Goal: Check status: Check status

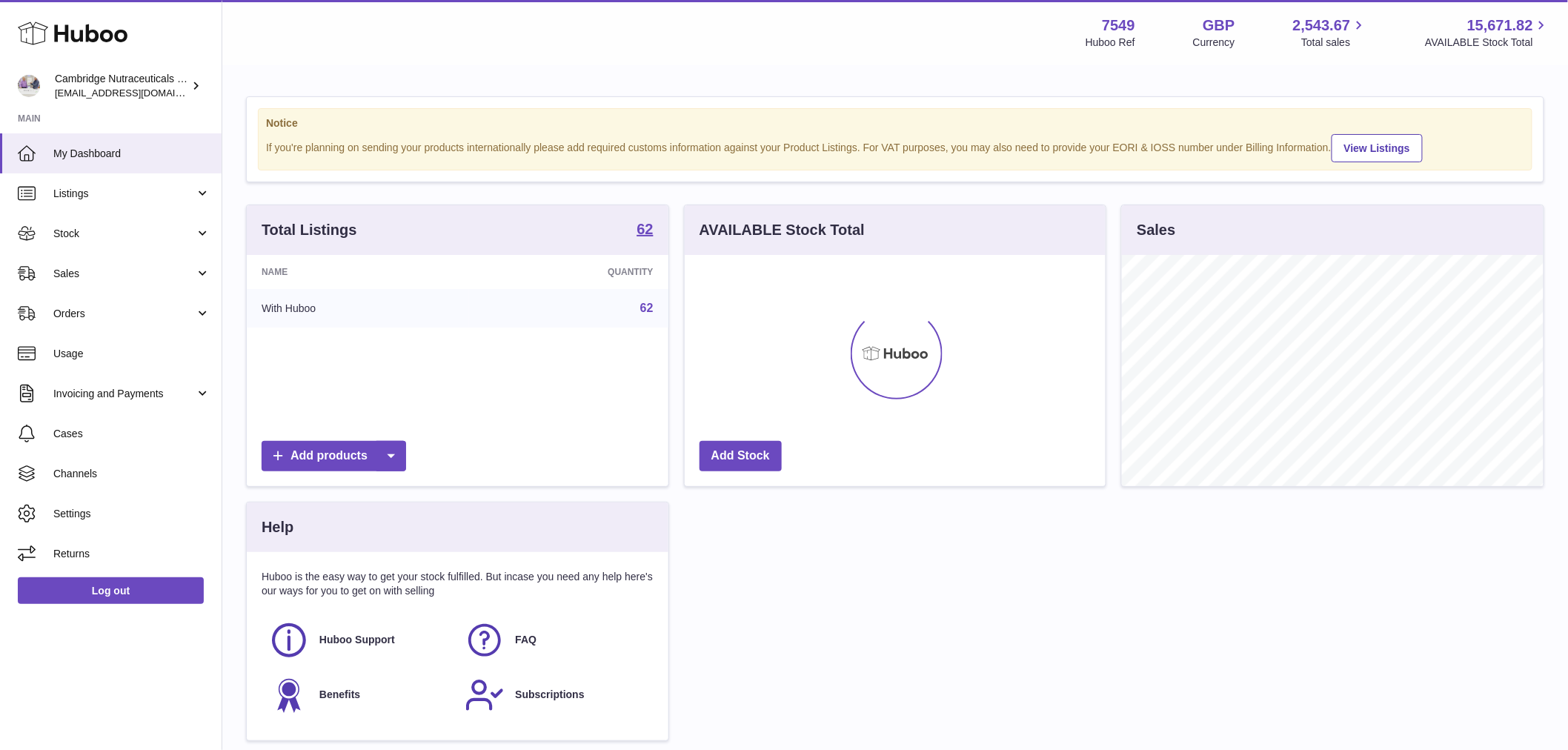
scroll to position [231, 421]
click at [93, 227] on span "Stock" at bounding box center [124, 234] width 141 height 14
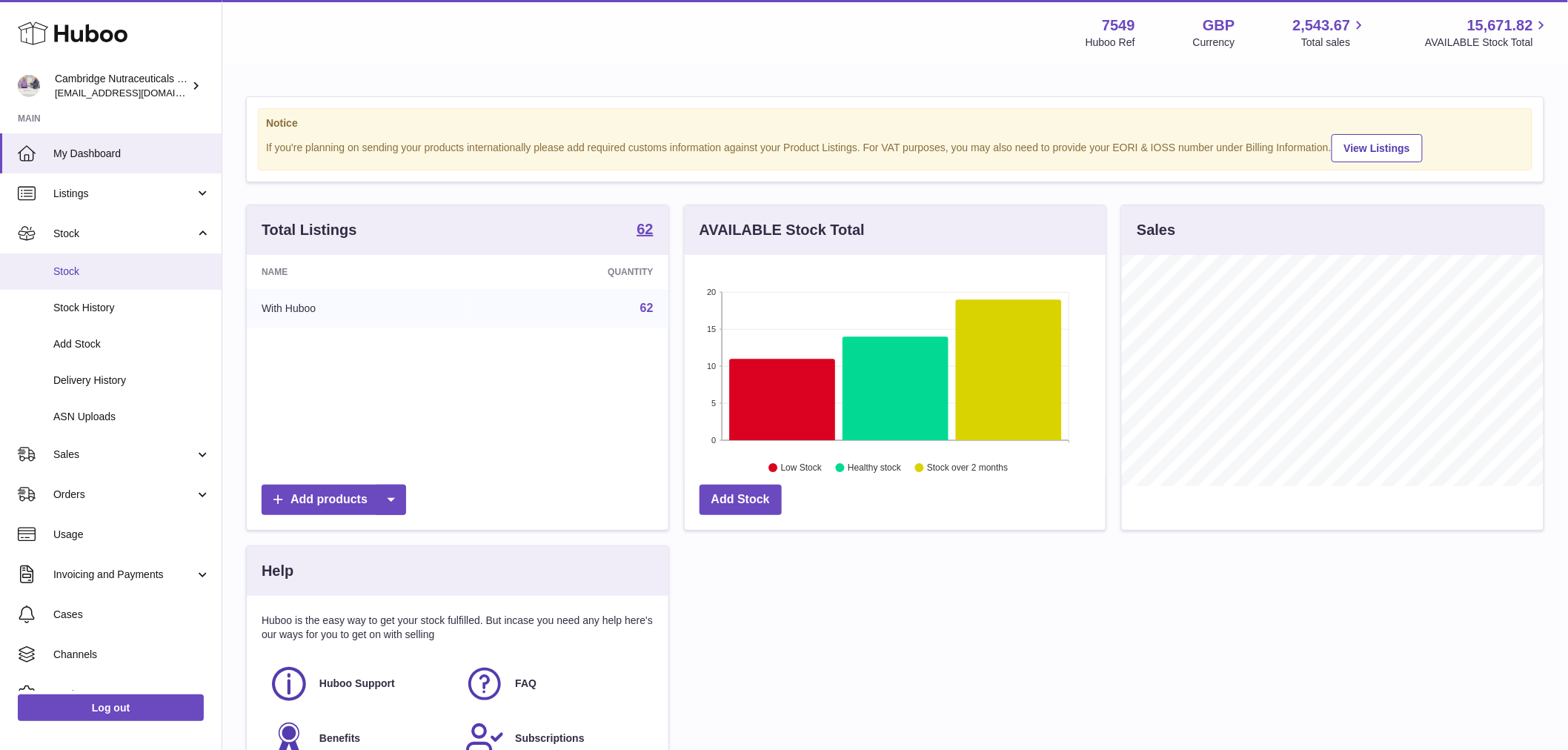
click at [105, 278] on link "Stock" at bounding box center [111, 270] width 221 height 36
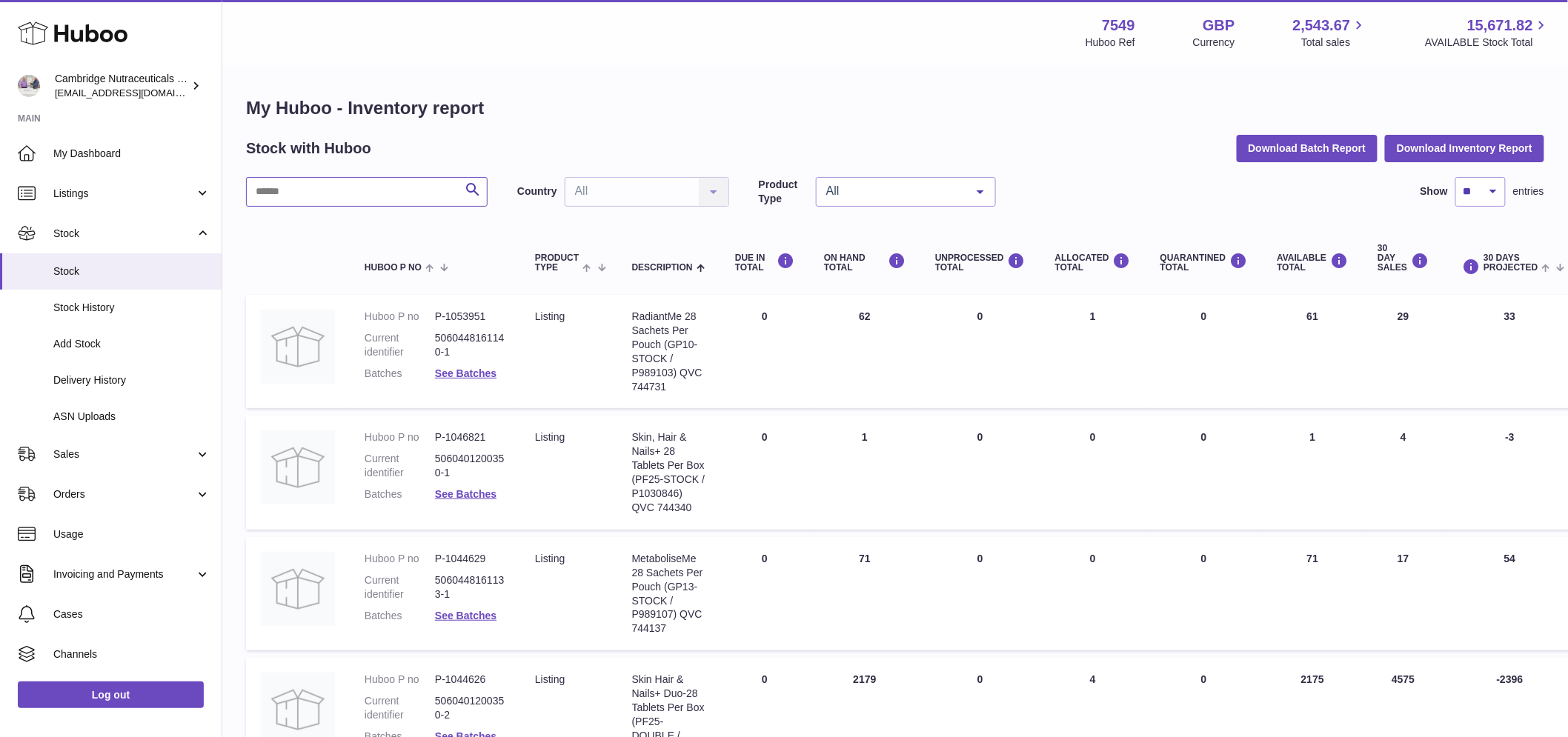
click at [294, 197] on input "text" at bounding box center [366, 192] width 242 height 30
type input "****"
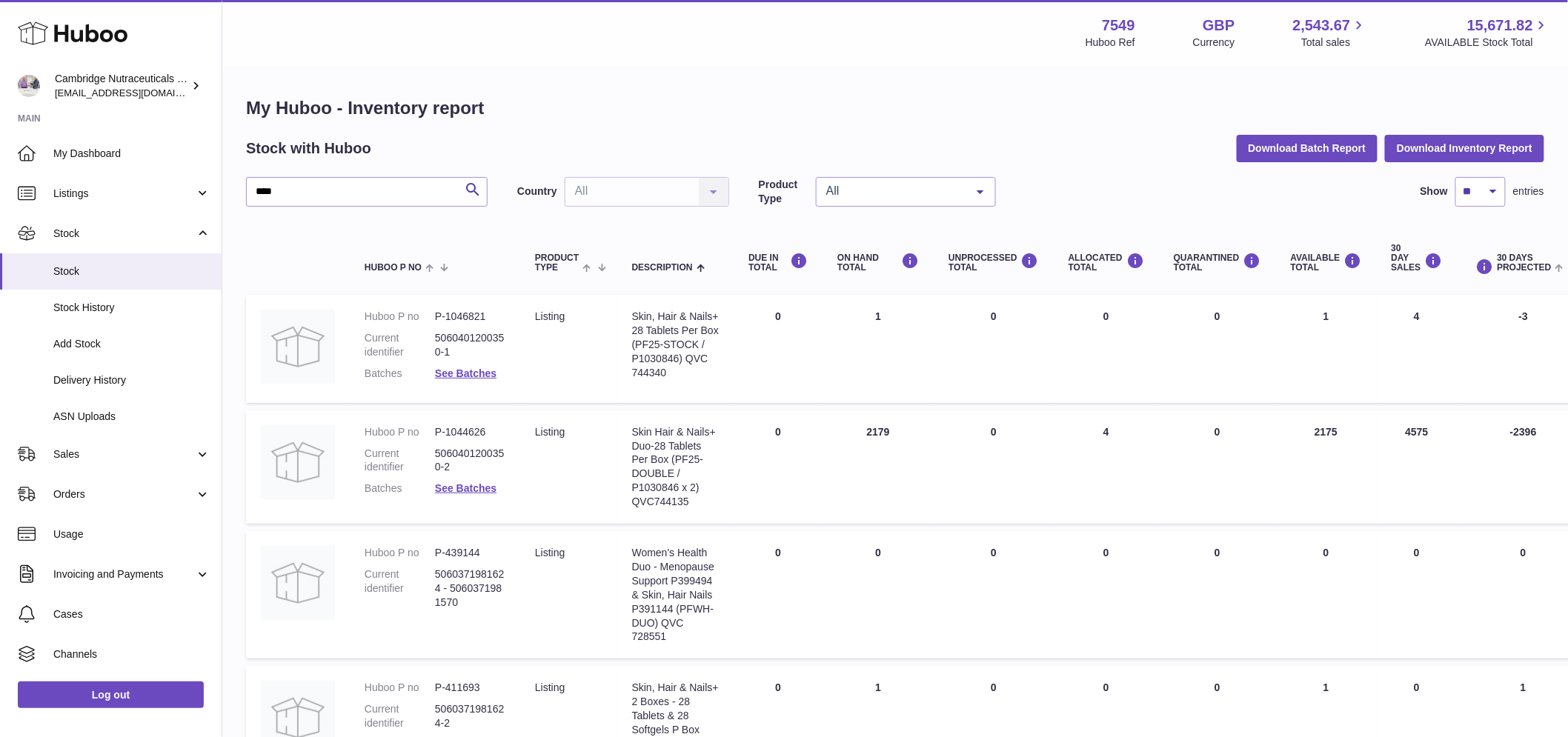
click at [492, 311] on dd "P-1046821" at bounding box center [470, 317] width 70 height 14
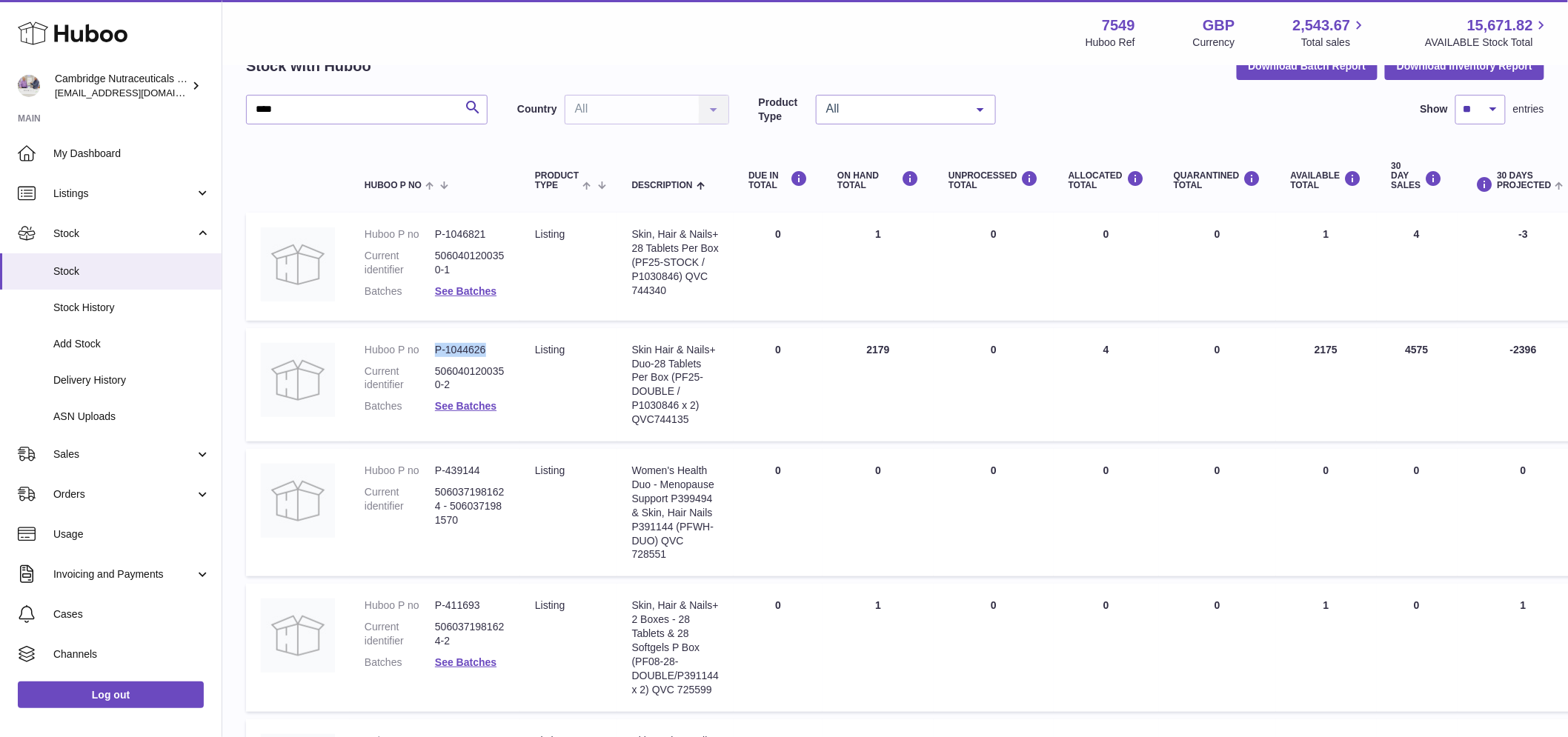
drag, startPoint x: 490, startPoint y: 354, endPoint x: 429, endPoint y: 357, distance: 61.1
click at [423, 359] on dl "Huboo P no P-1044626 Current identifier 5060401200350-2 Batches See Batches" at bounding box center [435, 382] width 141 height 78
copy dl "P-1044626"
click at [130, 704] on link "Log out" at bounding box center [111, 695] width 186 height 26
